Goal: Information Seeking & Learning: Learn about a topic

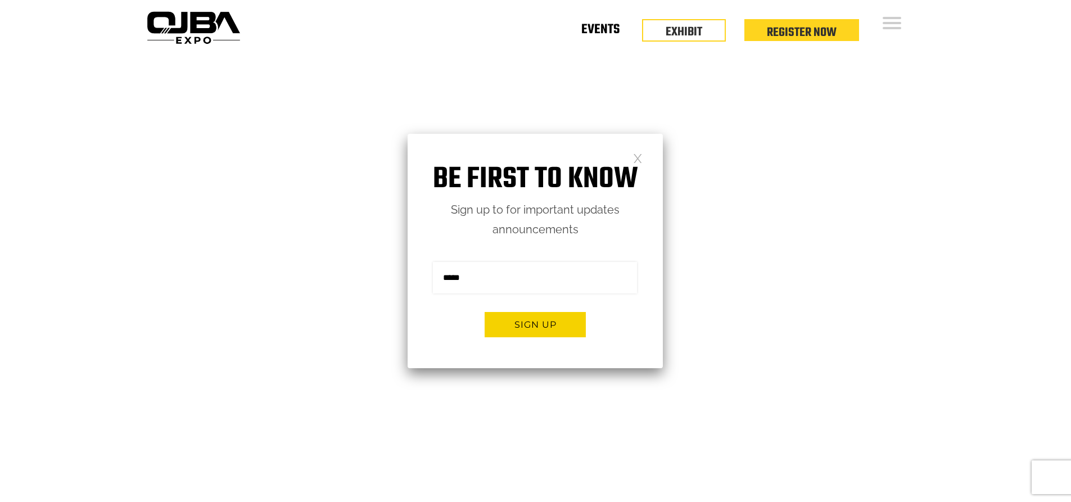
click at [614, 34] on link "Events" at bounding box center [600, 32] width 38 height 4
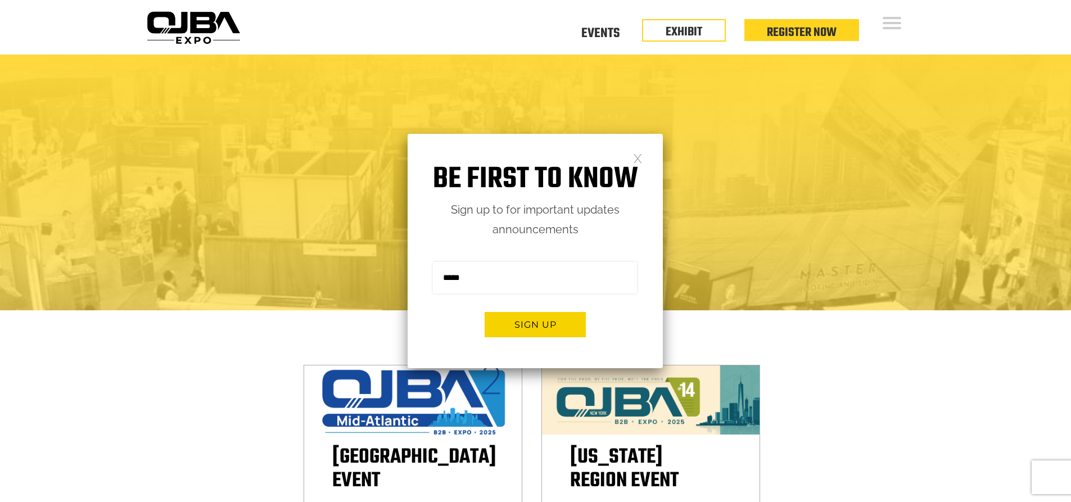
click at [727, 281] on div "OJBA EXPO Take your success up to the next level" at bounding box center [535, 183] width 1071 height 256
click at [637, 156] on link at bounding box center [638, 158] width 10 height 10
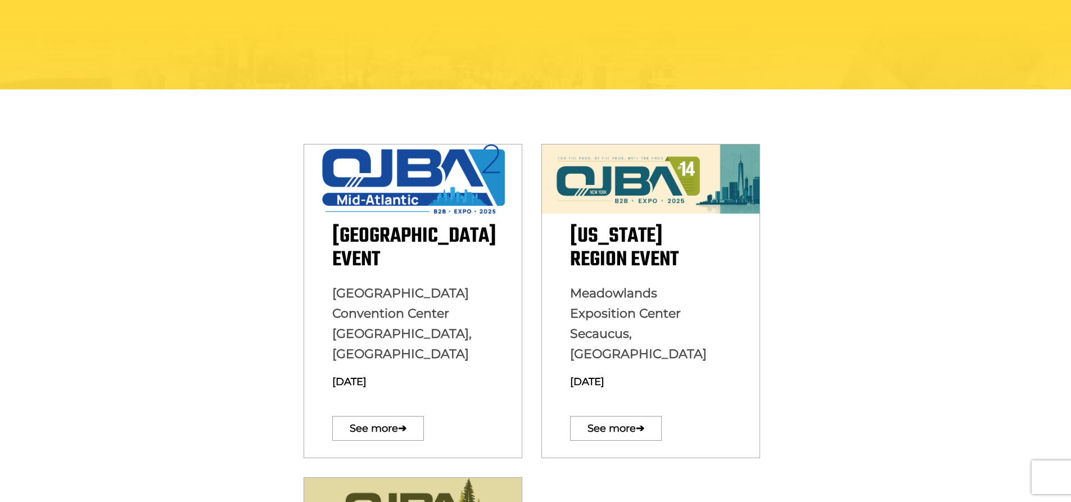
scroll to position [225, 0]
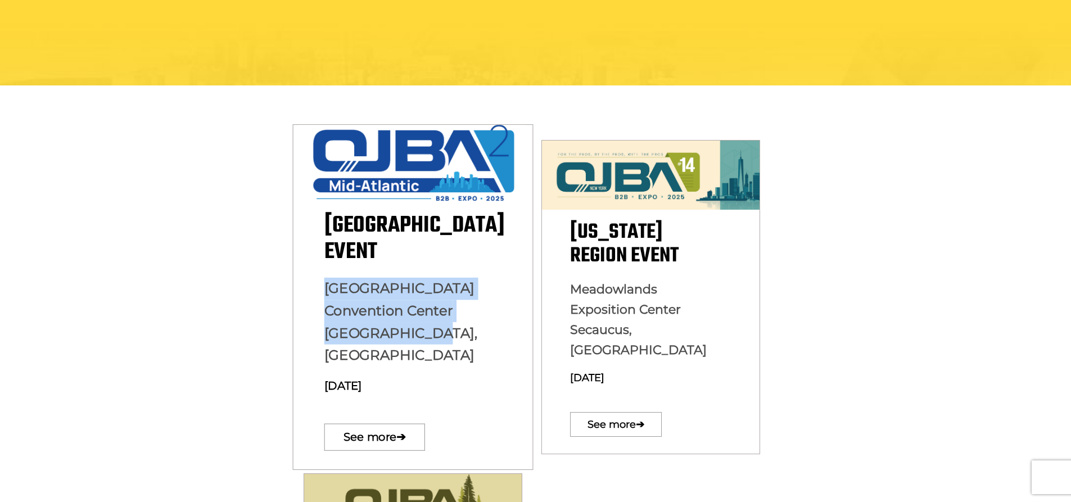
drag, startPoint x: 329, startPoint y: 290, endPoint x: 452, endPoint y: 324, distance: 127.7
click at [452, 324] on p "Baltimore Convention Center Baltimore, MD August 13, 2025" at bounding box center [413, 342] width 178 height 128
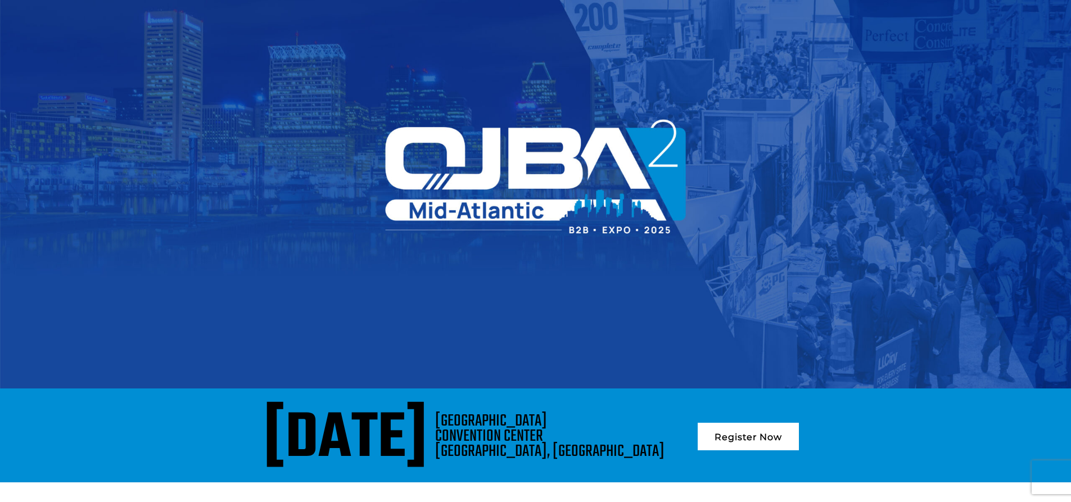
scroll to position [281, 0]
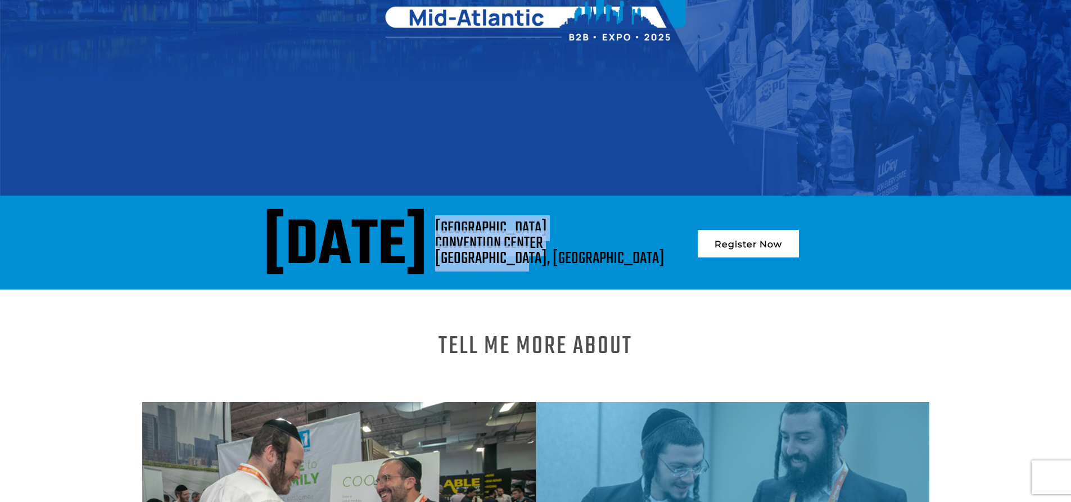
drag, startPoint x: 605, startPoint y: 227, endPoint x: 684, endPoint y: 258, distance: 85.3
click at [665, 258] on div "BALTIMORE CONVENTION CENTER BALTIMORE, MD" at bounding box center [549, 244] width 229 height 46
copy div "BALTIMORE CONVENTION CENTER BALTIMORE, MD"
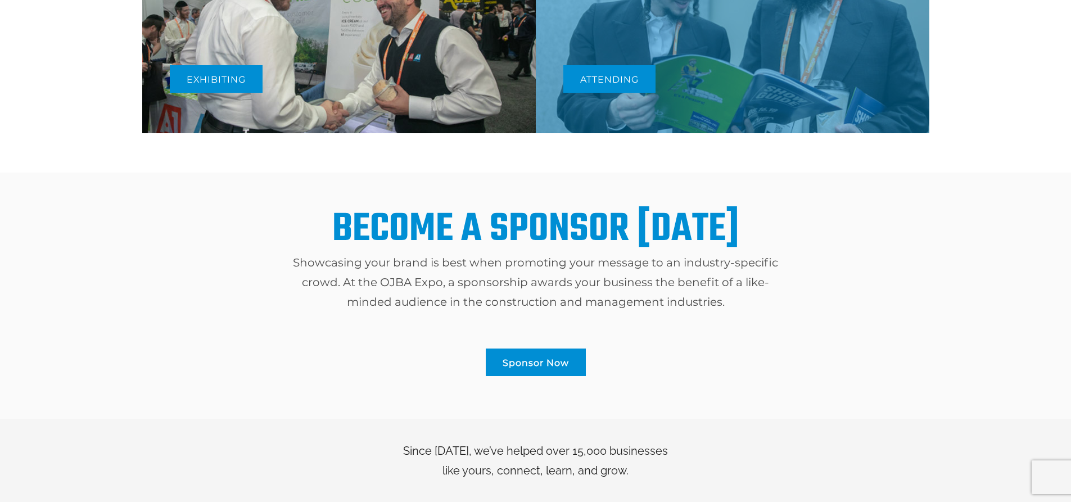
scroll to position [606, 0]
